Goal: Task Accomplishment & Management: Manage account settings

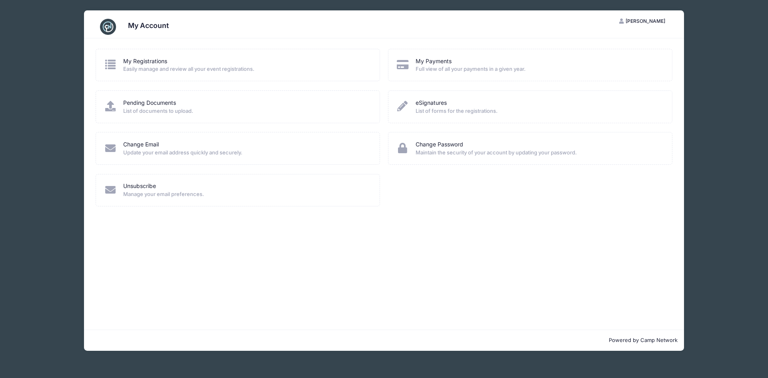
click at [196, 68] on span "Easily manage and review all your event registrations." at bounding box center [246, 69] width 246 height 8
click at [155, 64] on link "My Registrations" at bounding box center [145, 61] width 44 height 8
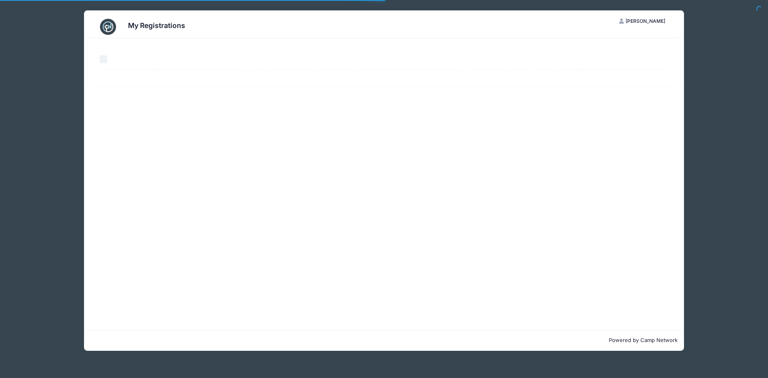
select select "50"
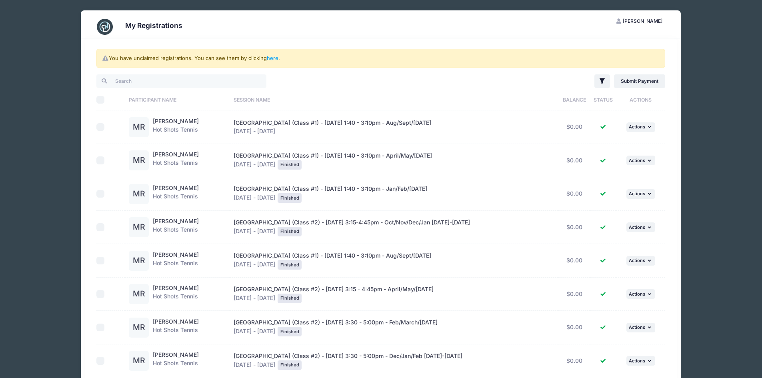
click at [641, 21] on span "[PERSON_NAME]" at bounding box center [643, 21] width 40 height 6
click at [632, 40] on link "My Account" at bounding box center [620, 40] width 92 height 15
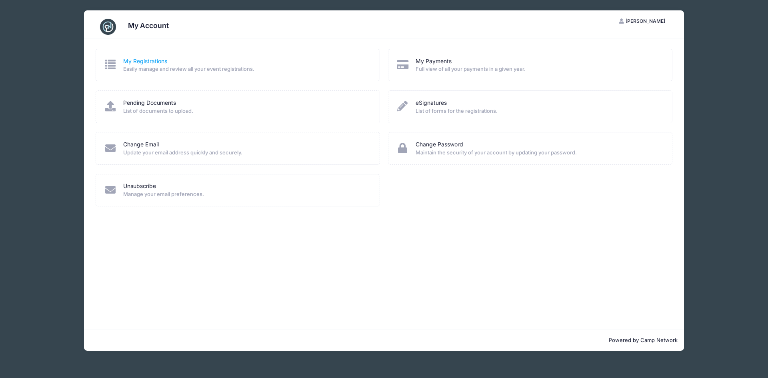
click at [160, 62] on link "My Registrations" at bounding box center [145, 61] width 44 height 8
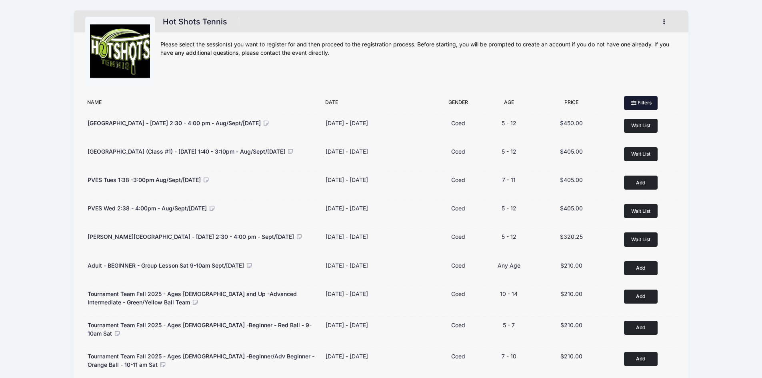
click at [648, 101] on button "Filters" at bounding box center [641, 103] width 34 height 14
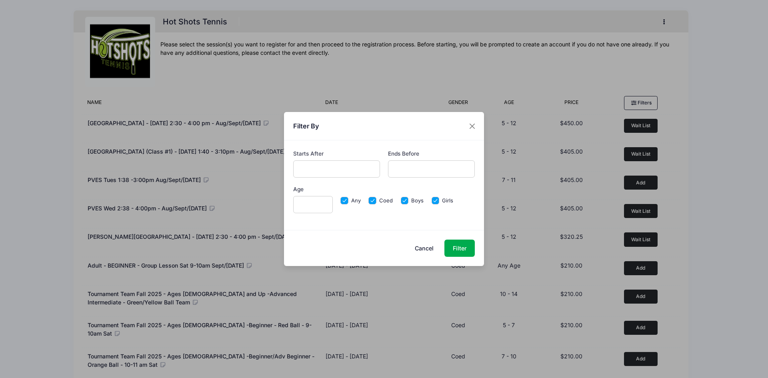
click at [374, 174] on input "text" at bounding box center [336, 168] width 87 height 17
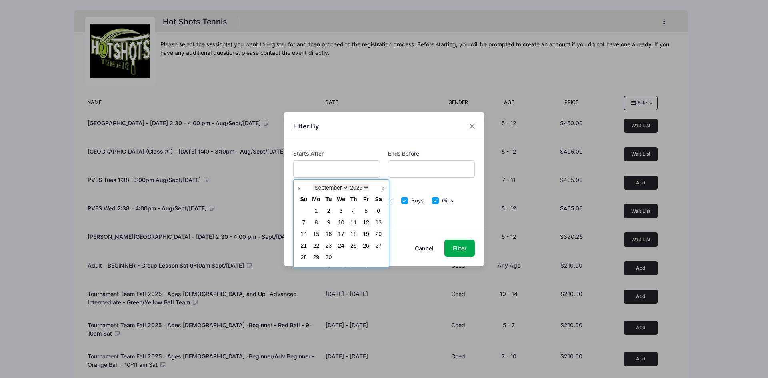
click at [390, 149] on div "Starts After Ends Before Age Any Coed" at bounding box center [384, 185] width 200 height 90
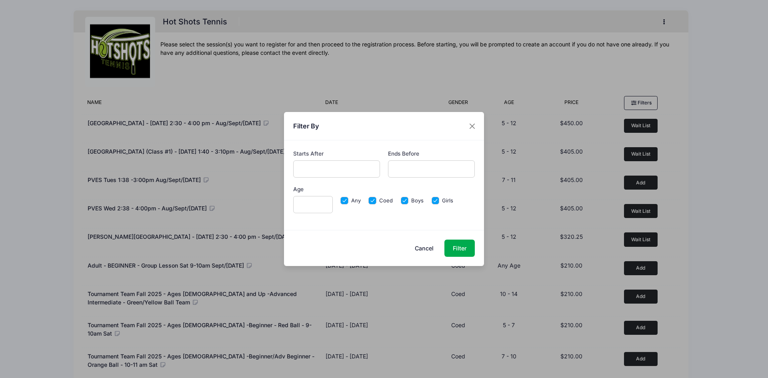
click at [432, 247] on button "Cancel" at bounding box center [424, 248] width 35 height 17
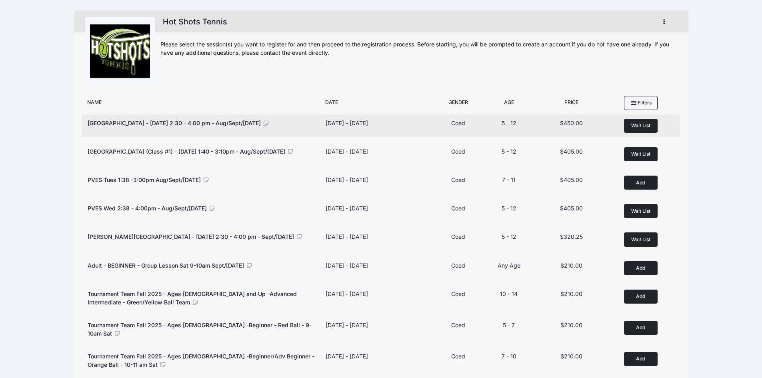
click at [270, 123] on icon at bounding box center [265, 123] width 7 height 6
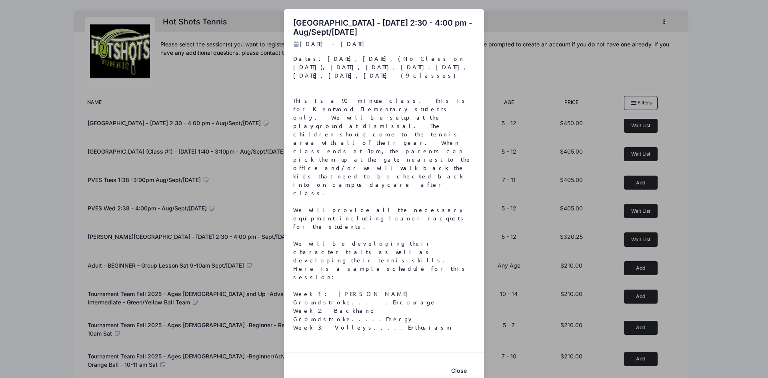
click at [12, 216] on div "Kentwood Elementary - Friday 2:30 - 4:00 pm - Aug/Sept/Oct 2025 Aug 15 - Oct 17…" at bounding box center [384, 189] width 768 height 378
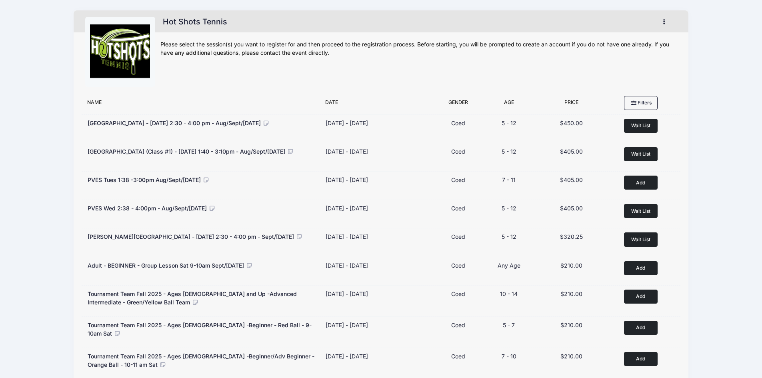
click at [93, 102] on div "Name" at bounding box center [202, 104] width 238 height 11
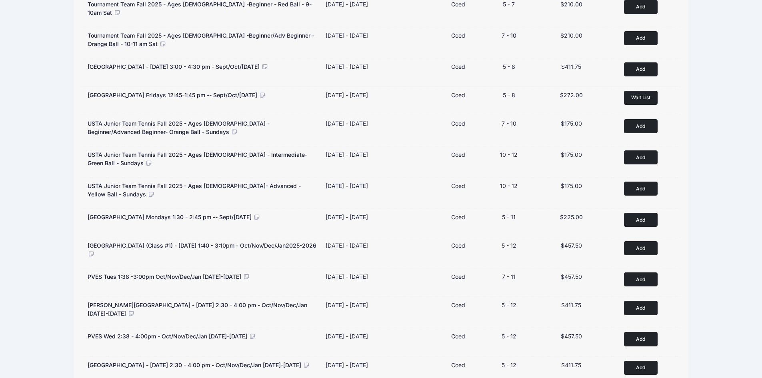
scroll to position [363, 0]
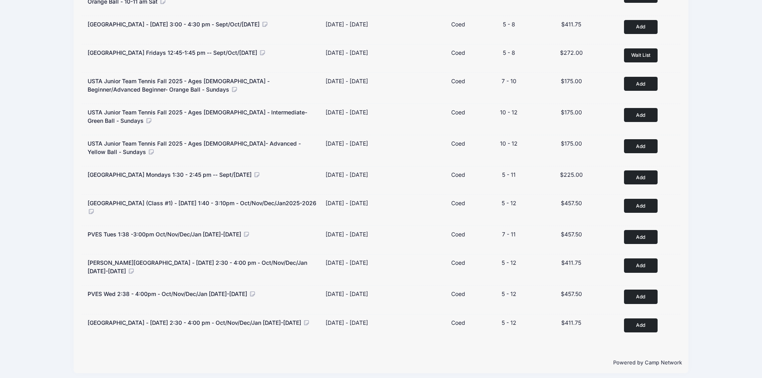
click at [2, 294] on div "Hot Shots Tennis Register" at bounding box center [381, 10] width 762 height 747
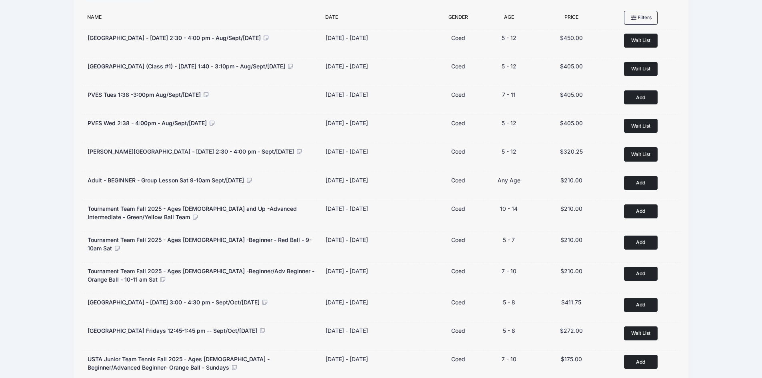
scroll to position [0, 0]
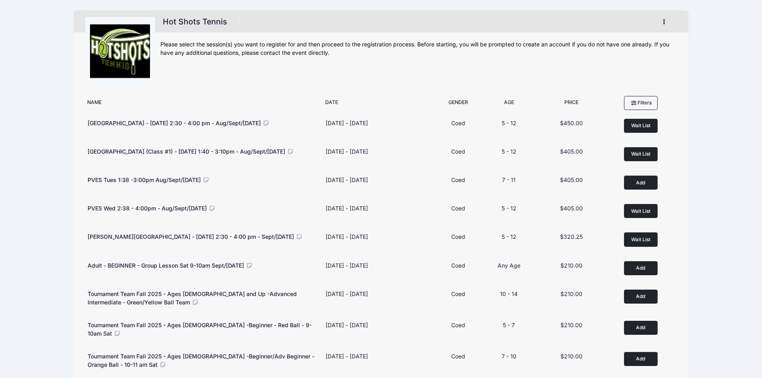
click at [667, 21] on button "button" at bounding box center [666, 22] width 22 height 14
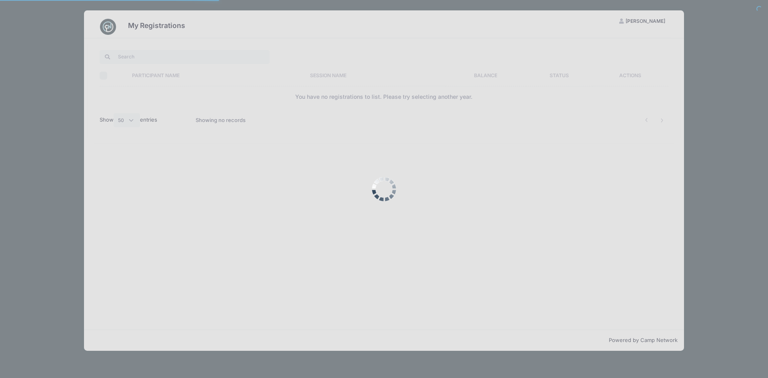
select select "50"
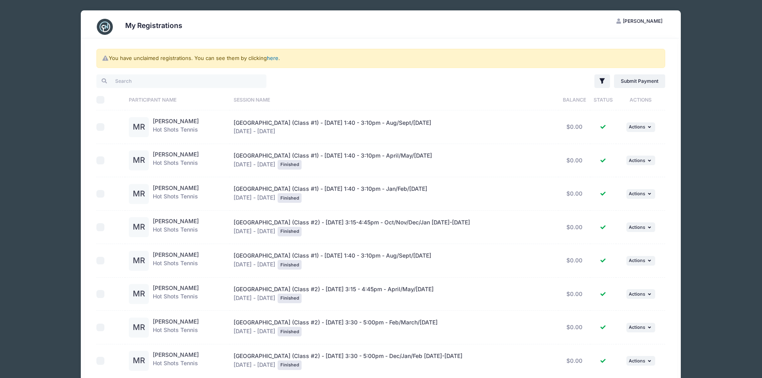
click at [274, 57] on link "here" at bounding box center [273, 58] width 12 height 6
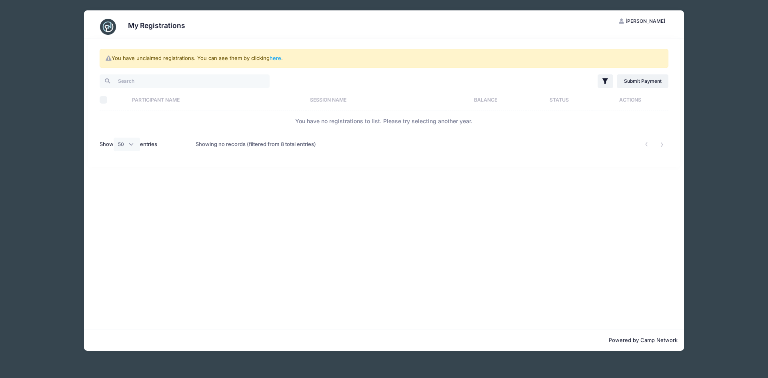
click at [648, 20] on span "[PERSON_NAME]" at bounding box center [646, 21] width 40 height 6
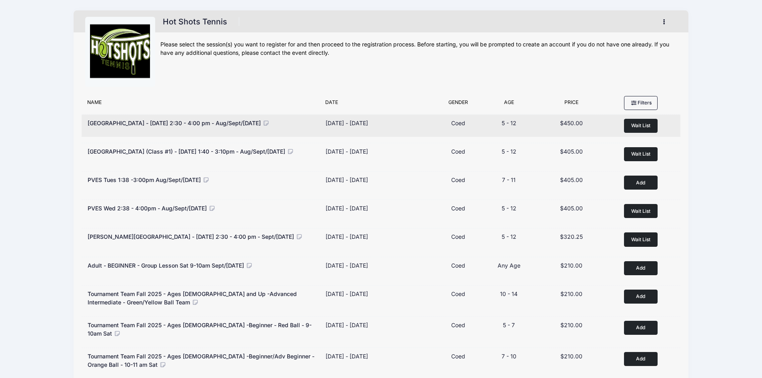
click at [181, 121] on span "[GEOGRAPHIC_DATA] - [DATE] 2:30 - 4:00 pm - Aug/Sept/[DATE]" at bounding box center [174, 123] width 173 height 7
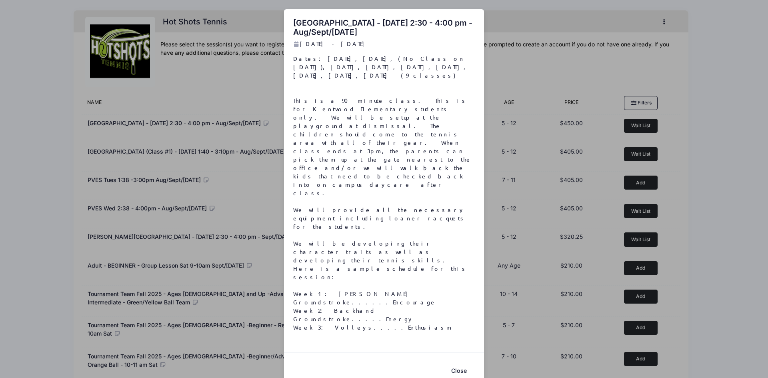
click at [119, 120] on div "[GEOGRAPHIC_DATA] - [DATE] 2:30 - 4:00 pm - Aug/Sept/Oct [DATE] - [DATE] Close" at bounding box center [384, 189] width 768 height 378
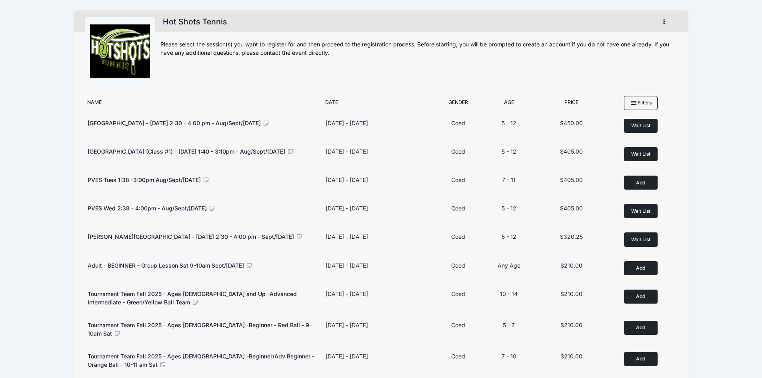
click at [103, 125] on span "[GEOGRAPHIC_DATA] - [DATE] 2:30 - 4:00 pm - Aug/Sept/[DATE]" at bounding box center [174, 123] width 173 height 7
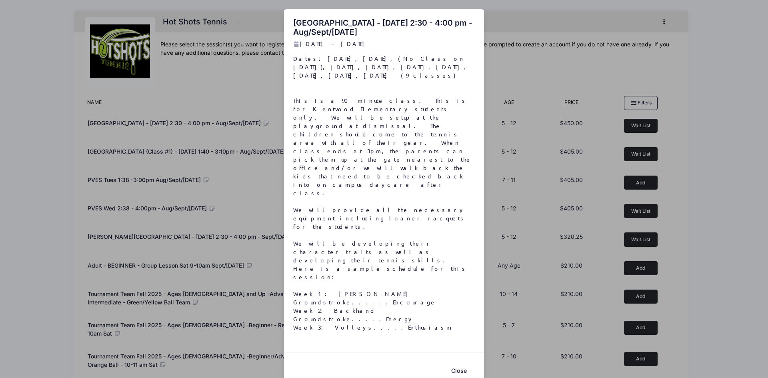
click at [103, 125] on div "[GEOGRAPHIC_DATA] - [DATE] 2:30 - 4:00 pm - Aug/Sept/Oct [DATE] - [DATE] Close" at bounding box center [384, 189] width 768 height 378
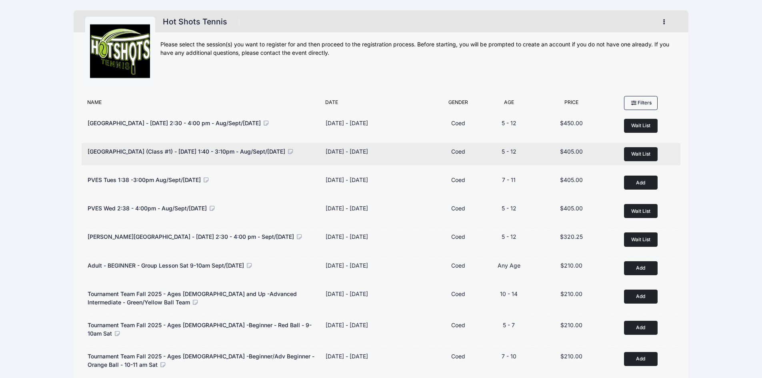
click at [102, 147] on div "[GEOGRAPHIC_DATA] (Class #1) - [DATE] 1:40 - 3:10pm - Aug/Sept/[DATE]" at bounding box center [191, 151] width 206 height 8
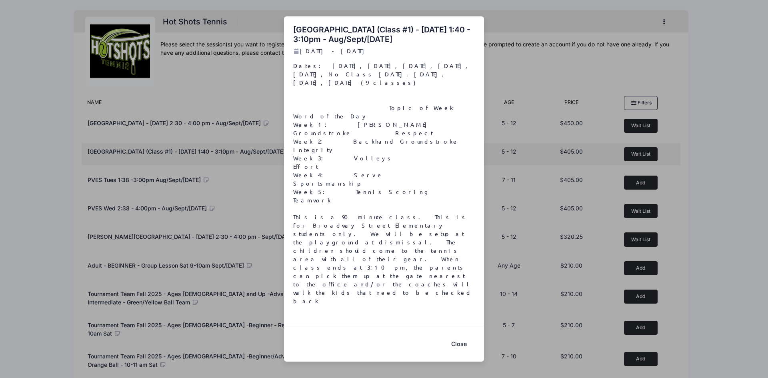
click at [102, 147] on div "[GEOGRAPHIC_DATA] (Class #1) - [DATE] 1:40 - 3:10pm - Aug/Sept/Oct [DATE] - [DA…" at bounding box center [384, 189] width 768 height 378
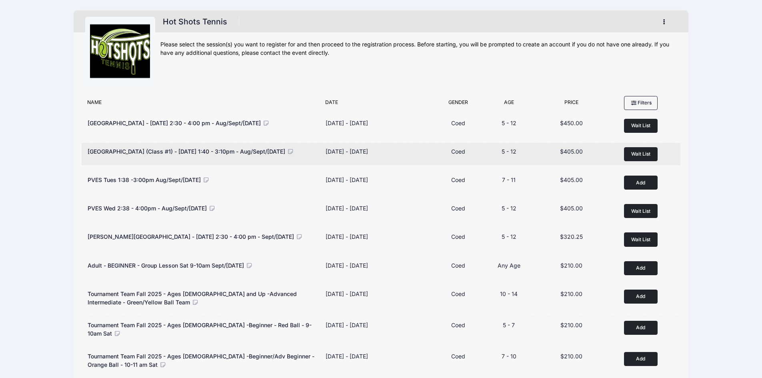
click at [583, 152] on div "$405.00" at bounding box center [572, 151] width 64 height 8
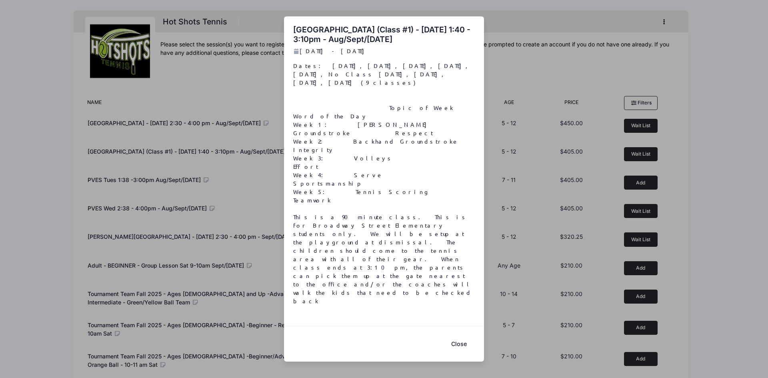
click at [0, 250] on div "[GEOGRAPHIC_DATA] (Class #1) - [DATE] 1:40 - 3:10pm - Aug/Sept/Oct [DATE] - [DA…" at bounding box center [384, 189] width 768 height 378
